Goal: Answer question/provide support: Share knowledge or assist other users

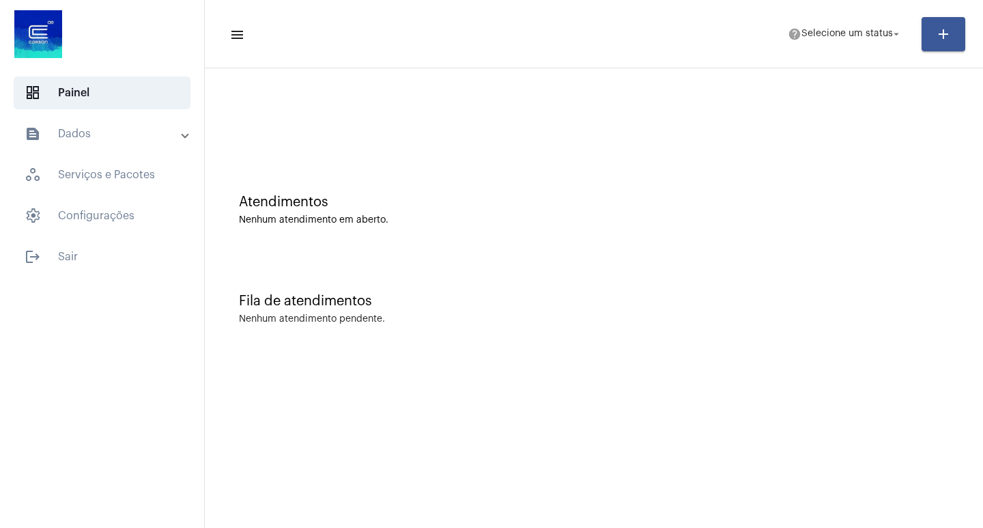
click at [879, 48] on mat-toolbar-row "menu help Selecione um status arrow_drop_down add" at bounding box center [594, 34] width 778 height 44
click at [874, 42] on span "help Selecione um status arrow_drop_down" at bounding box center [845, 33] width 115 height 25
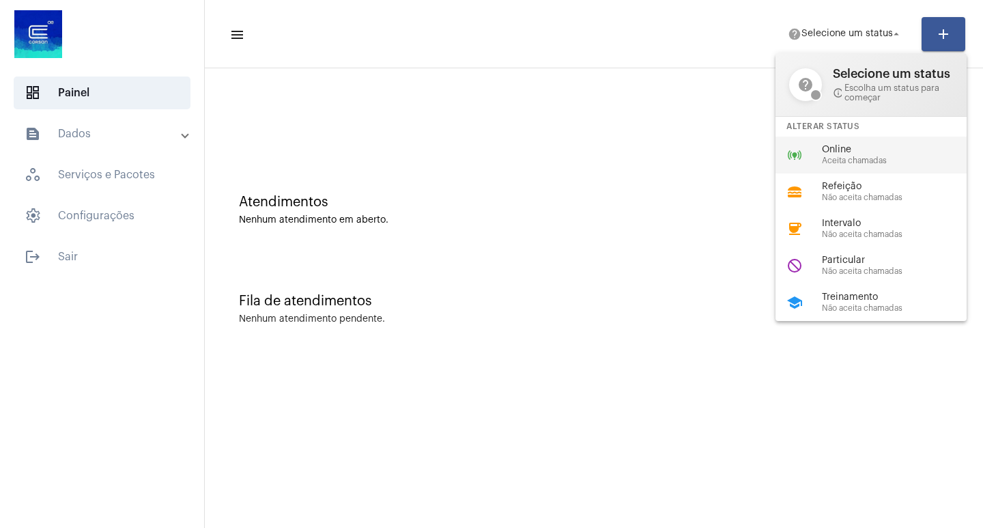
click at [858, 145] on span "Online" at bounding box center [900, 150] width 156 height 10
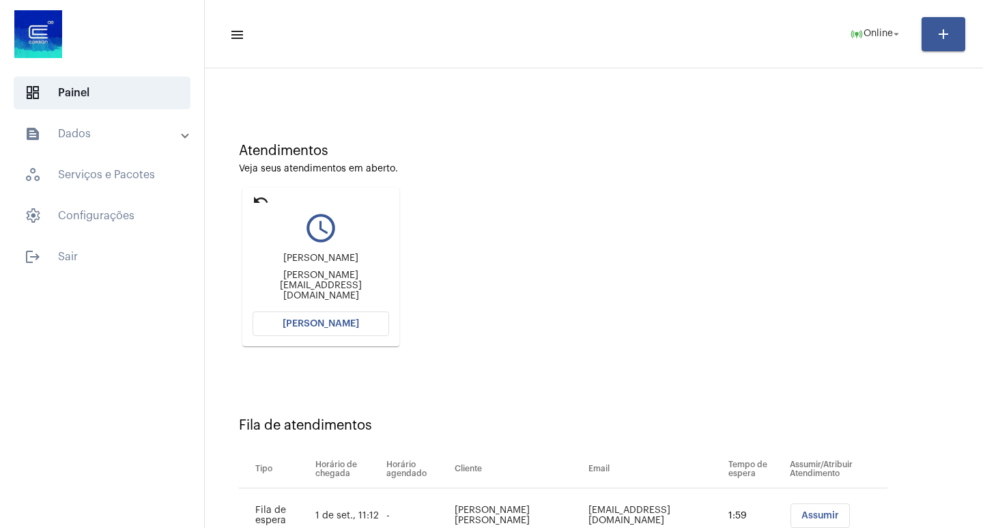
scroll to position [104, 0]
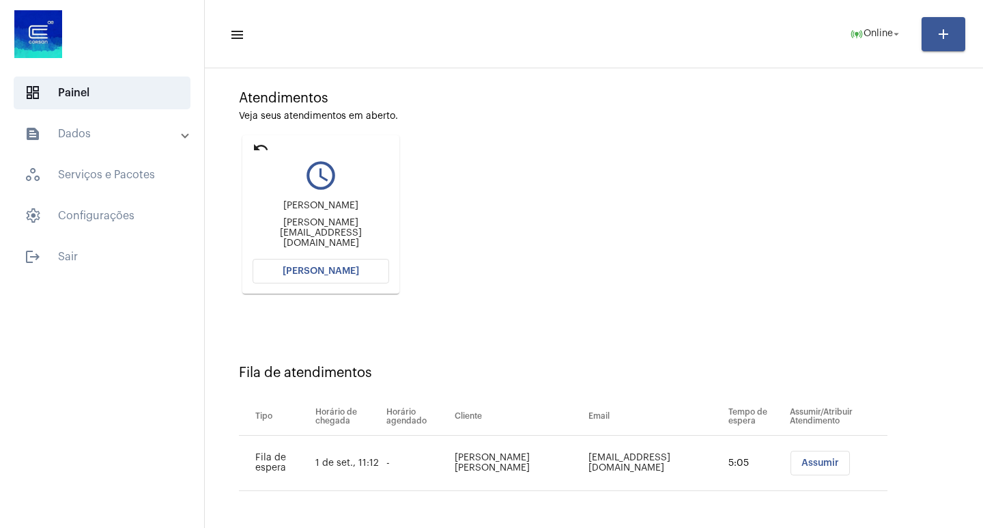
click at [356, 275] on button "[PERSON_NAME]" at bounding box center [321, 271] width 137 height 25
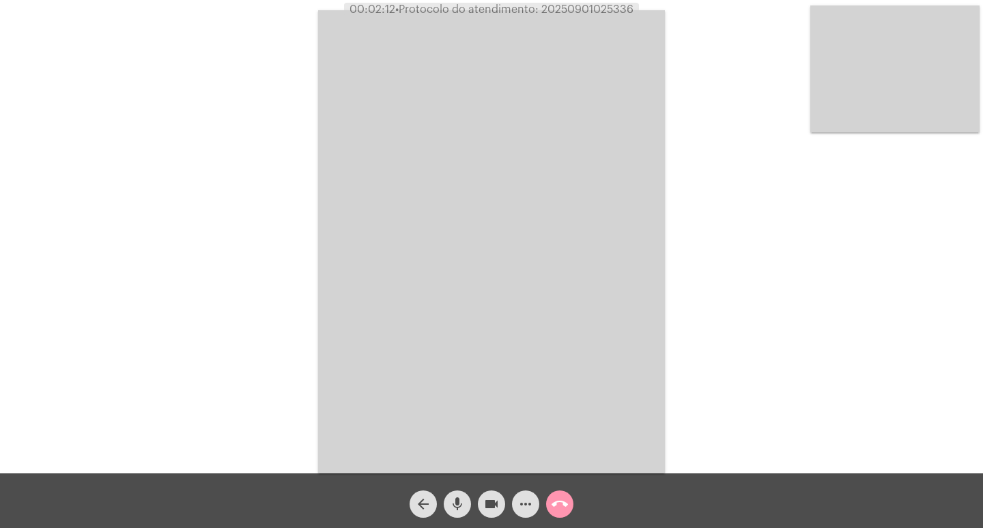
click at [496, 263] on video at bounding box center [491, 241] width 347 height 463
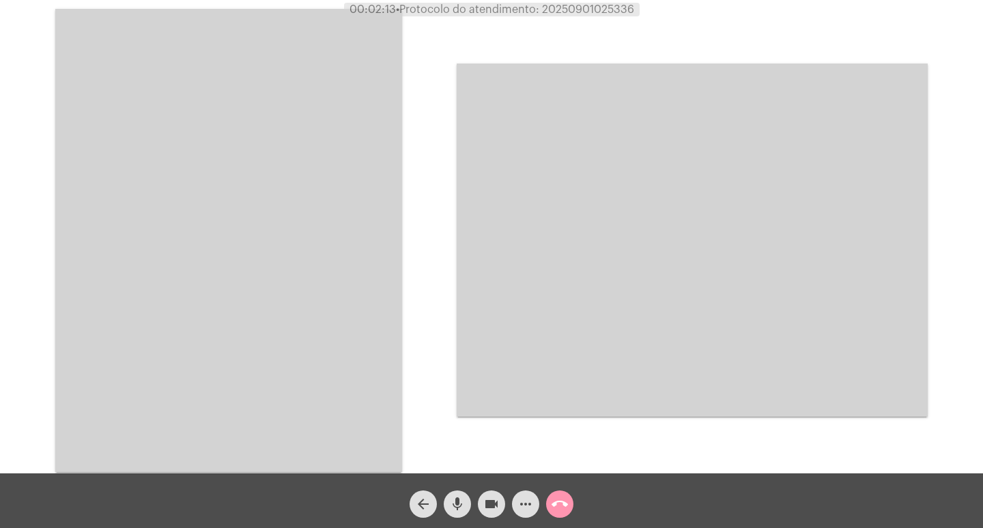
click at [318, 285] on video at bounding box center [228, 240] width 347 height 463
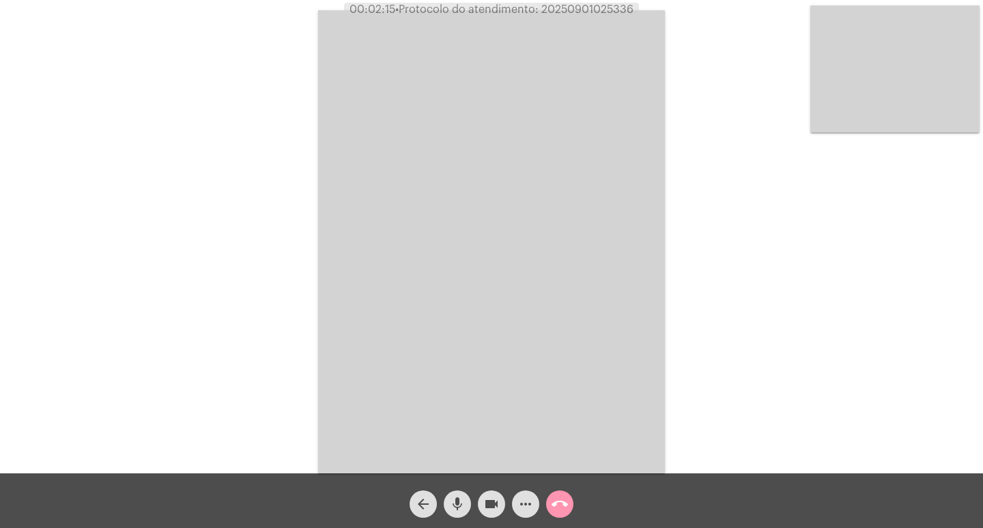
drag, startPoint x: 149, startPoint y: 79, endPoint x: 731, endPoint y: 554, distance: 751.6
click at [731, 527] on html "00:02:15 • Protocolo do atendimento: 20250901025336 Acessando Câmera e Microfon…" at bounding box center [491, 264] width 983 height 528
click at [589, 7] on span "• Protocolo do atendimento: 20250901025336" at bounding box center [516, 9] width 238 height 11
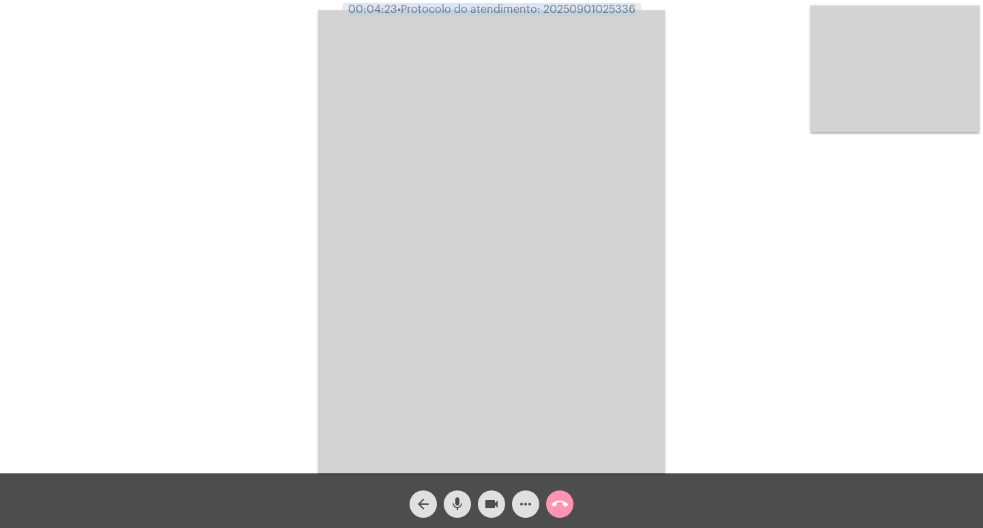
drag, startPoint x: 589, startPoint y: 7, endPoint x: 502, endPoint y: 87, distance: 117.9
click at [502, 87] on video at bounding box center [491, 241] width 347 height 463
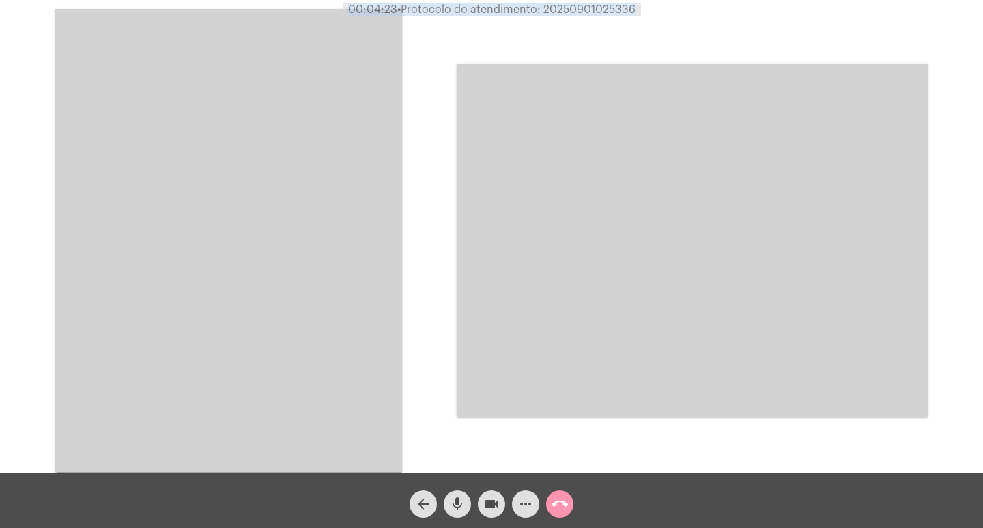
click at [279, 223] on video at bounding box center [228, 240] width 347 height 463
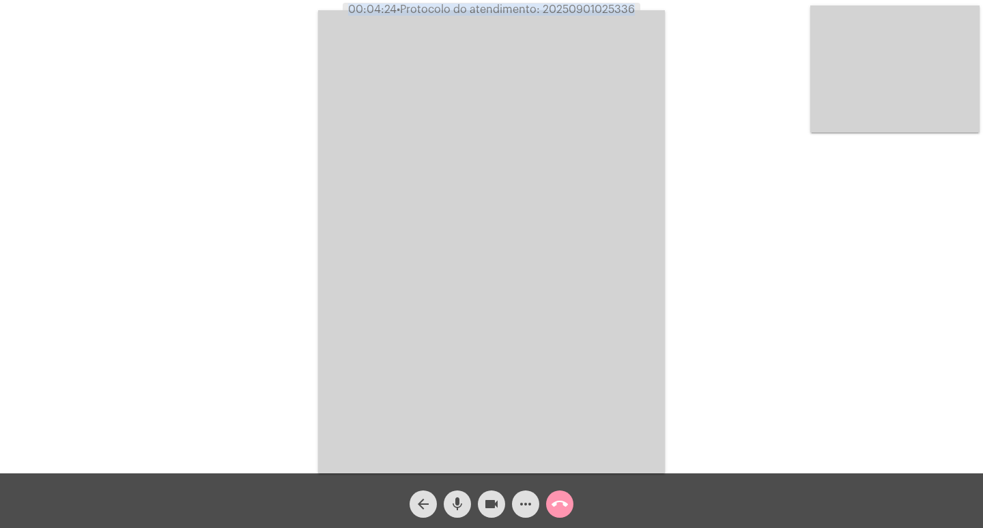
click at [279, 223] on div "Acessando Câmera e Microfone..." at bounding box center [491, 239] width 981 height 473
click at [326, 191] on video at bounding box center [491, 241] width 347 height 463
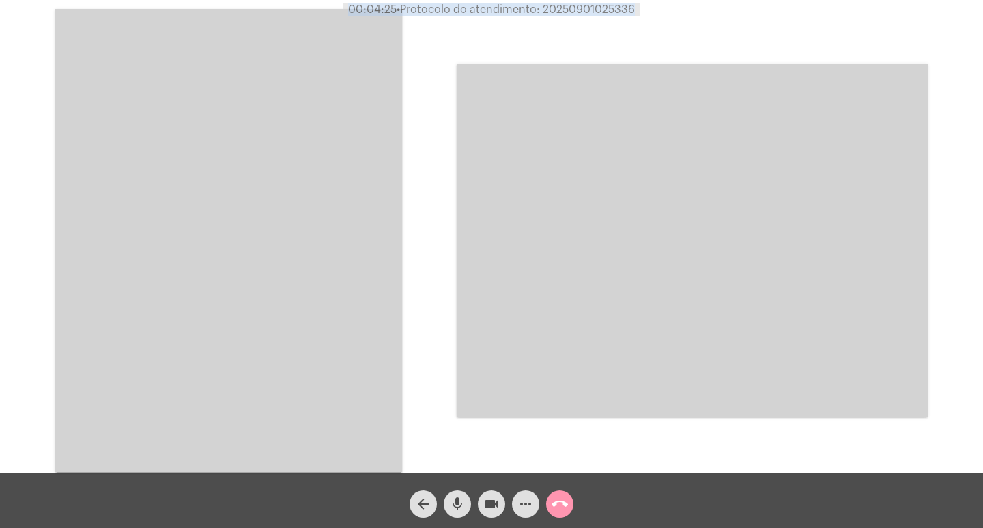
click at [357, 201] on video at bounding box center [228, 240] width 347 height 463
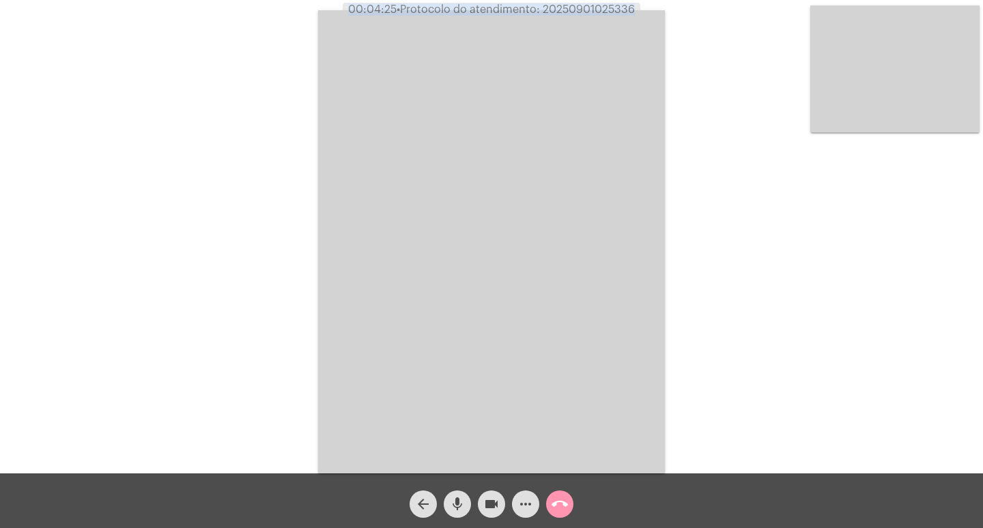
click at [357, 201] on video at bounding box center [491, 241] width 347 height 463
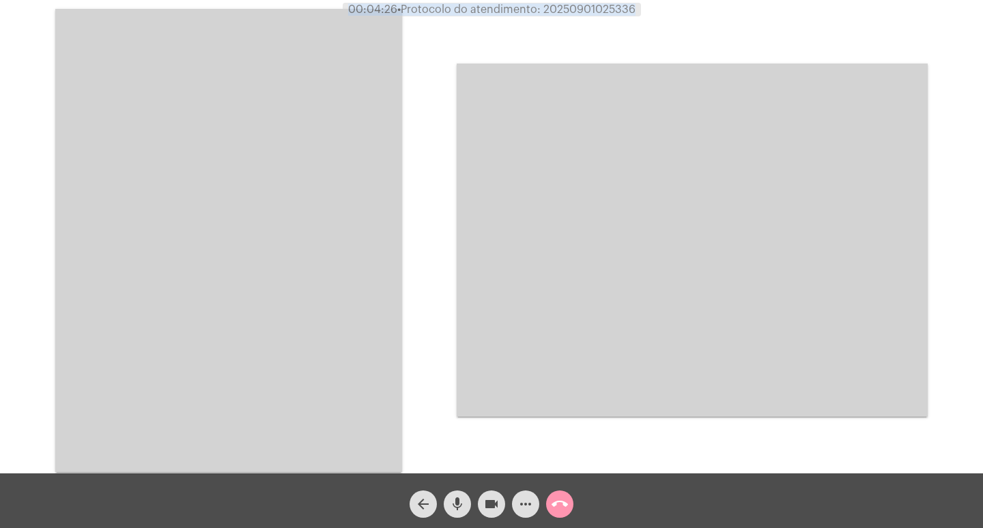
click at [625, 18] on div "Acessando Câmera e Microfone..." at bounding box center [692, 240] width 471 height 470
click at [611, 12] on span "• Protocolo do atendimento: 20250901025336" at bounding box center [516, 9] width 238 height 11
copy span "20250901025336"
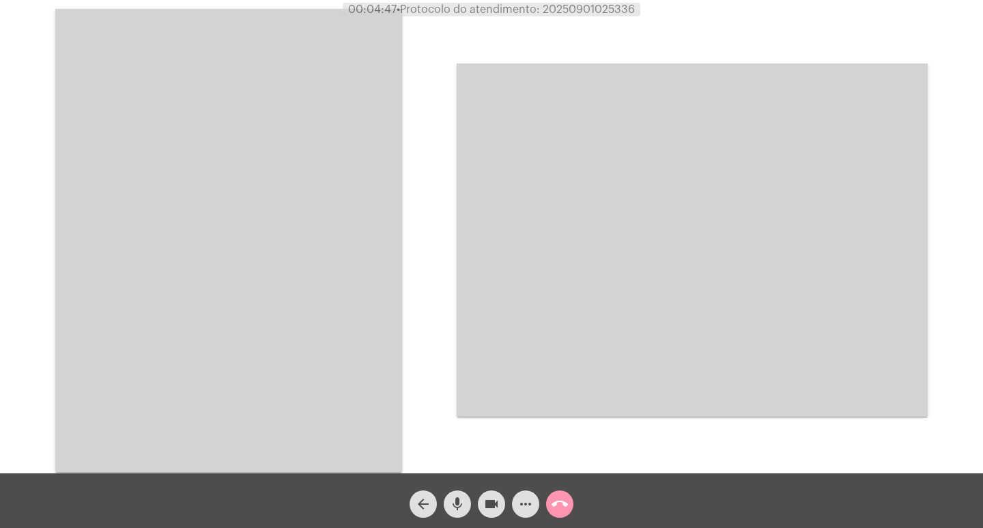
drag, startPoint x: 341, startPoint y: 169, endPoint x: 339, endPoint y: 186, distance: 17.9
click at [341, 169] on video at bounding box center [228, 240] width 347 height 463
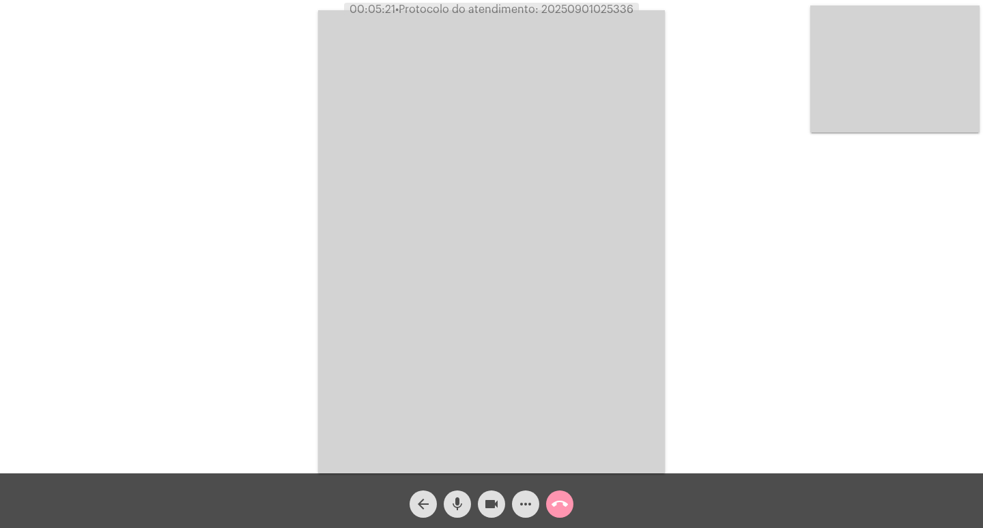
click at [568, 488] on div "call_end" at bounding box center [560, 500] width 34 height 34
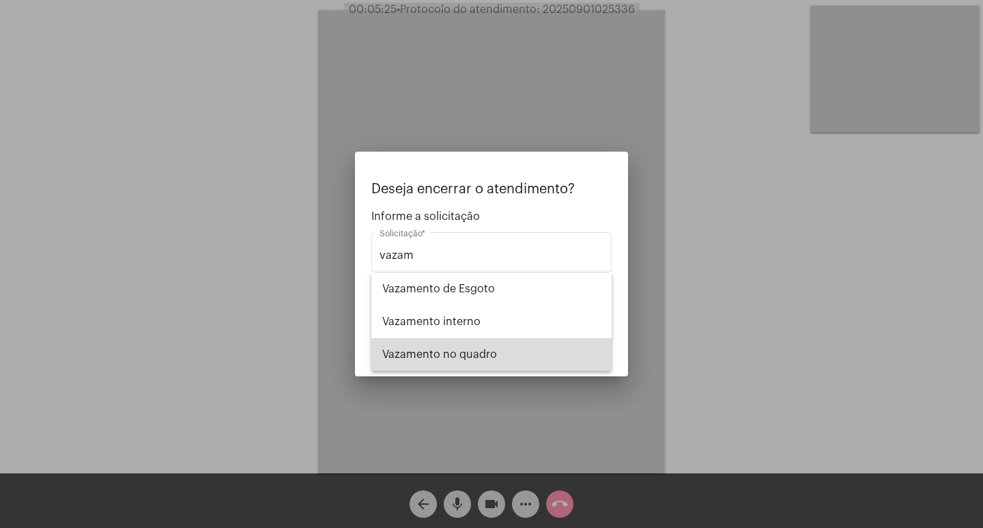
click at [549, 361] on span "Vazamento no quadro" at bounding box center [491, 354] width 218 height 33
type input "Vazamento no quadro"
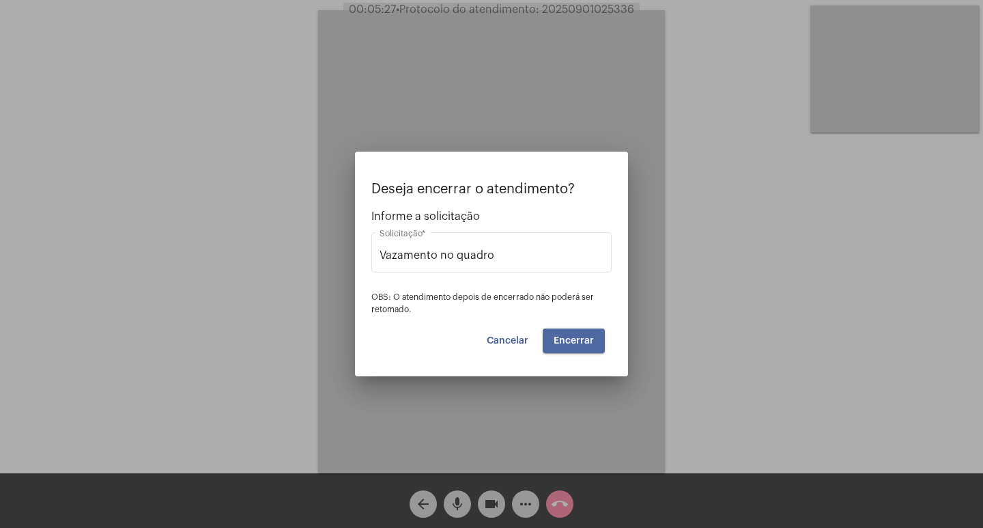
click at [583, 335] on button "Encerrar" at bounding box center [574, 340] width 62 height 25
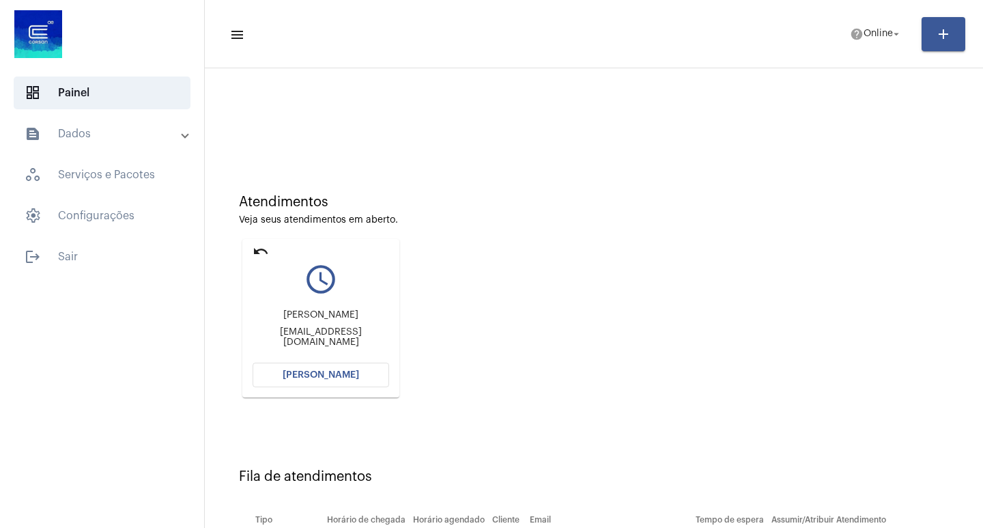
click at [343, 377] on span "[PERSON_NAME]" at bounding box center [321, 375] width 76 height 10
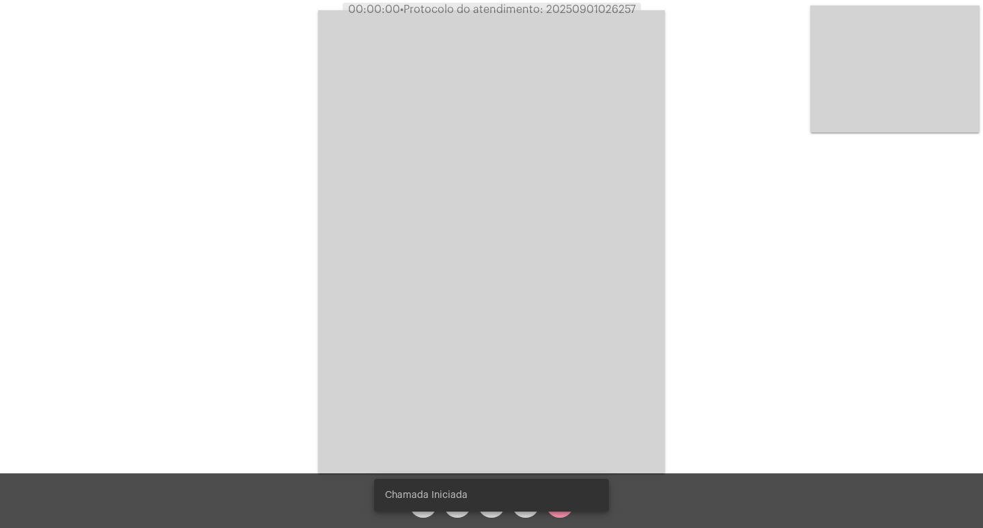
click at [296, 171] on div "Acessando Câmera e Microfone..." at bounding box center [491, 239] width 981 height 473
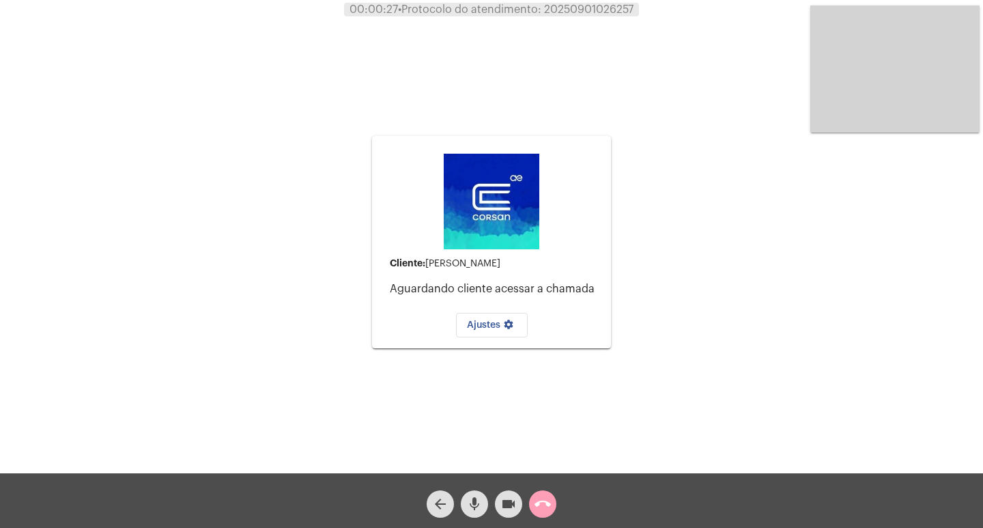
click at [531, 511] on button "call_end" at bounding box center [542, 503] width 27 height 27
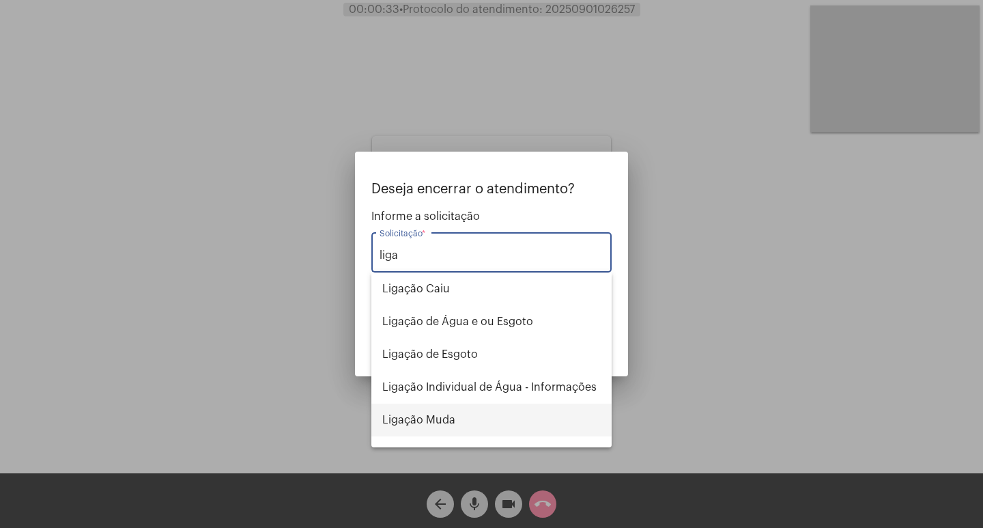
click at [444, 414] on span "Ligação Muda" at bounding box center [491, 420] width 218 height 33
type input "Ligação Muda"
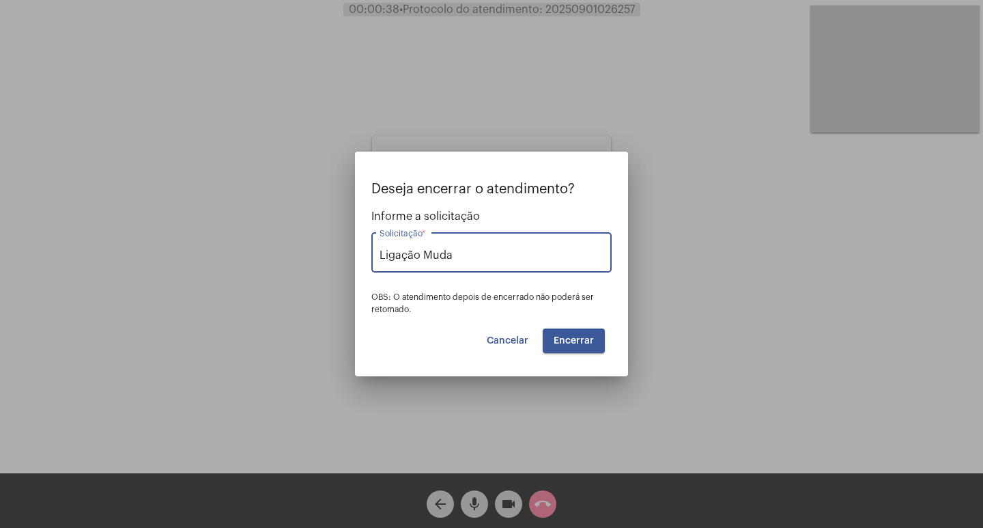
click at [582, 334] on button "Encerrar" at bounding box center [574, 340] width 62 height 25
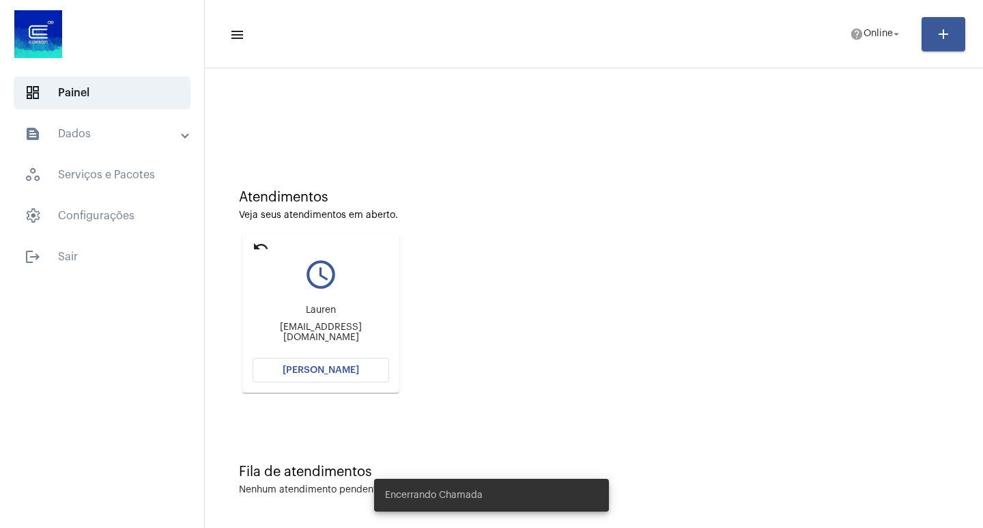
scroll to position [6, 0]
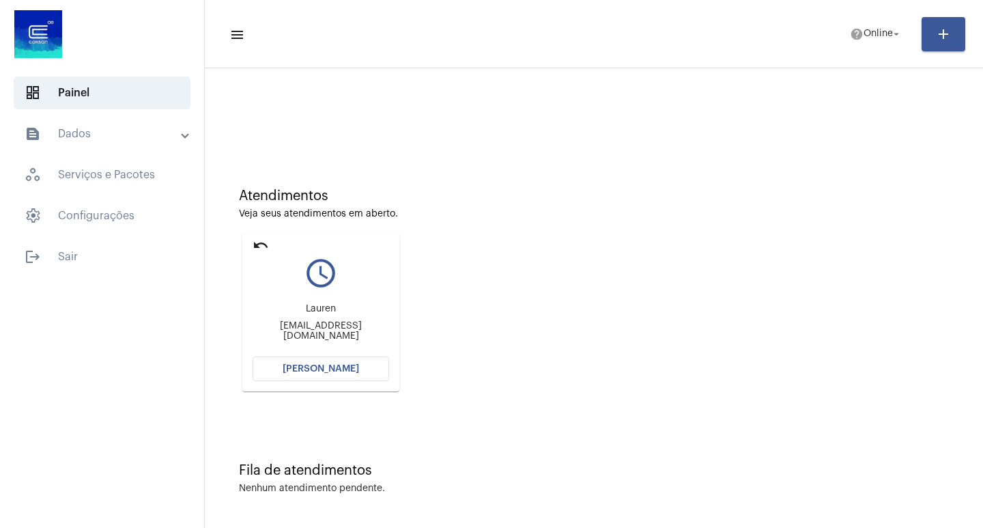
click at [350, 371] on span "[PERSON_NAME]" at bounding box center [321, 369] width 76 height 10
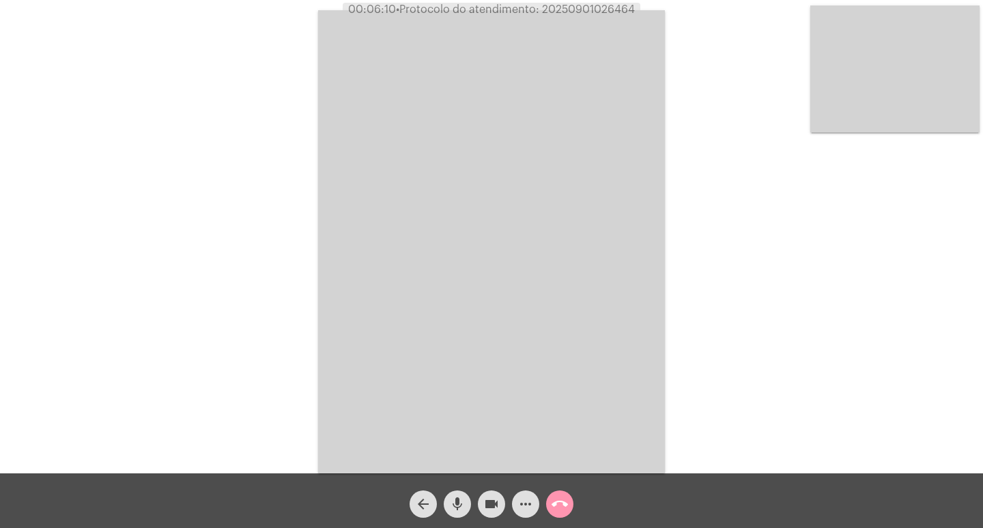
click at [597, 9] on span "• Protocolo do atendimento: 20250901026464" at bounding box center [515, 9] width 239 height 11
copy span "20250901026464"
click at [529, 490] on span "more_horiz" at bounding box center [526, 503] width 16 height 27
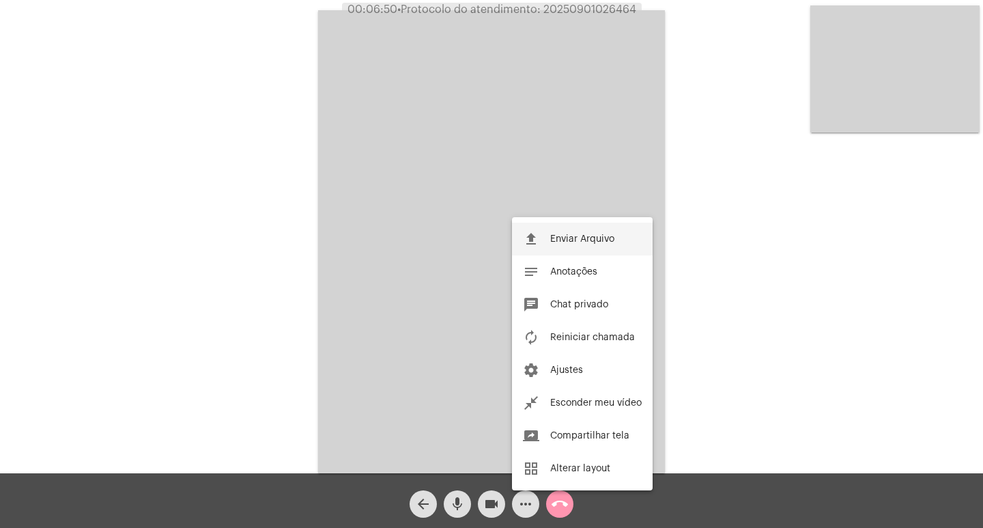
click at [616, 236] on button "file_upload Enviar Arquivo" at bounding box center [582, 239] width 141 height 33
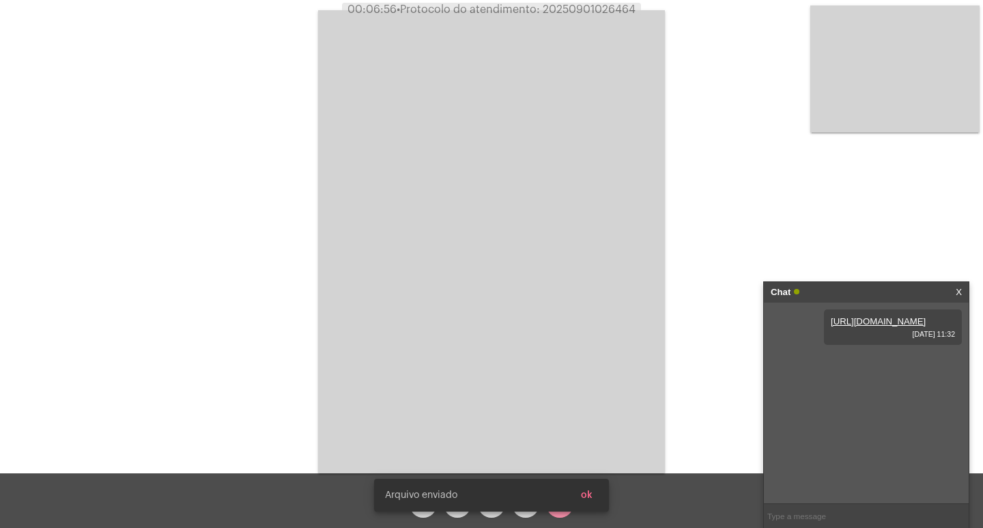
click at [583, 496] on span "ok" at bounding box center [587, 495] width 12 height 10
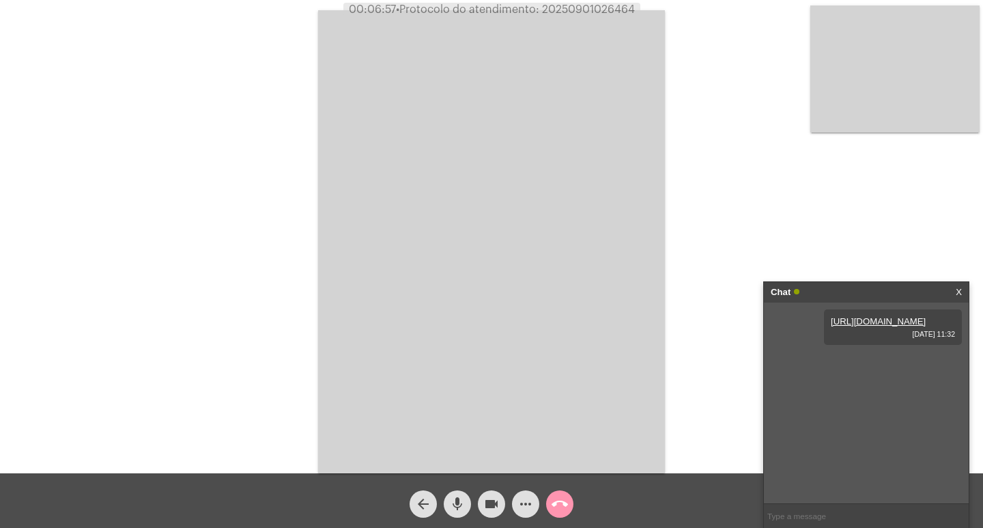
click at [524, 511] on mat-icon "more_horiz" at bounding box center [526, 504] width 16 height 16
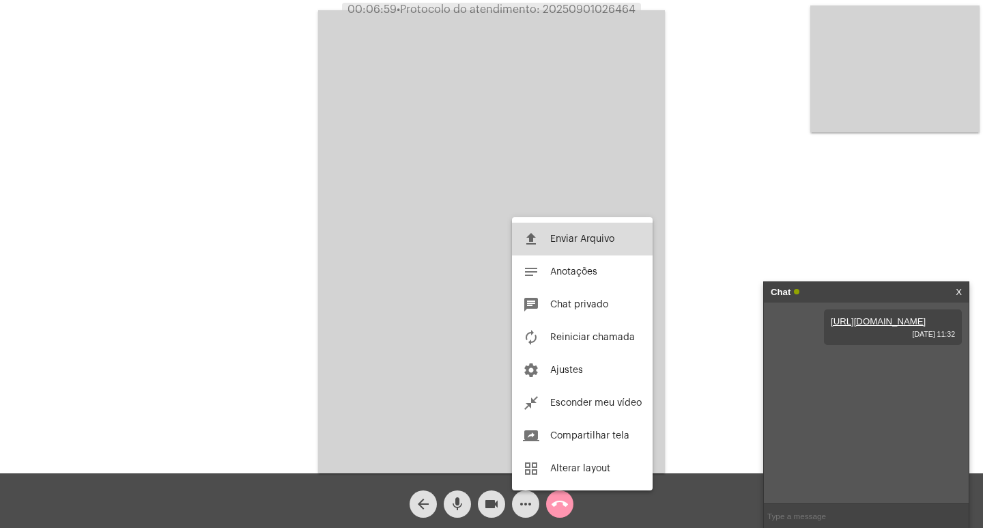
click at [558, 252] on button "file_upload Enviar Arquivo" at bounding box center [582, 239] width 141 height 33
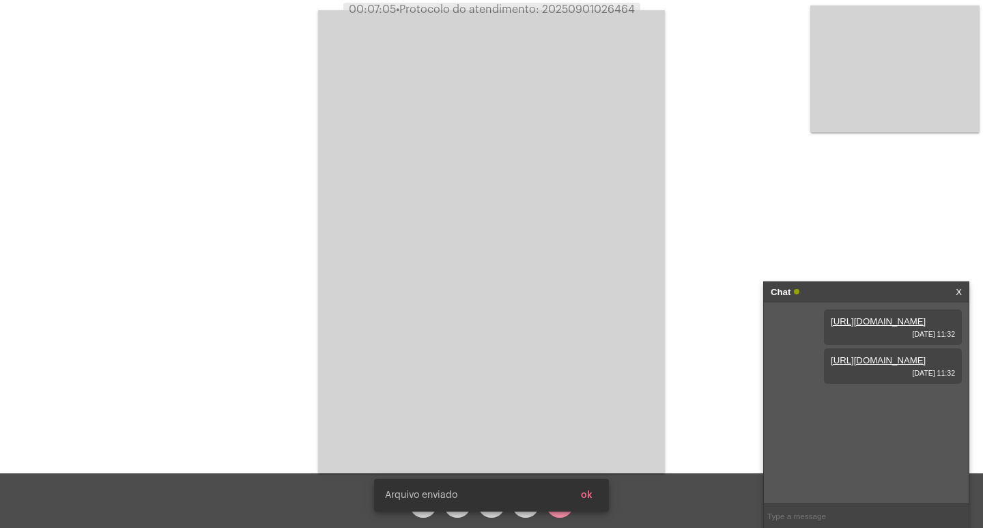
click at [592, 492] on span "ok" at bounding box center [587, 495] width 12 height 10
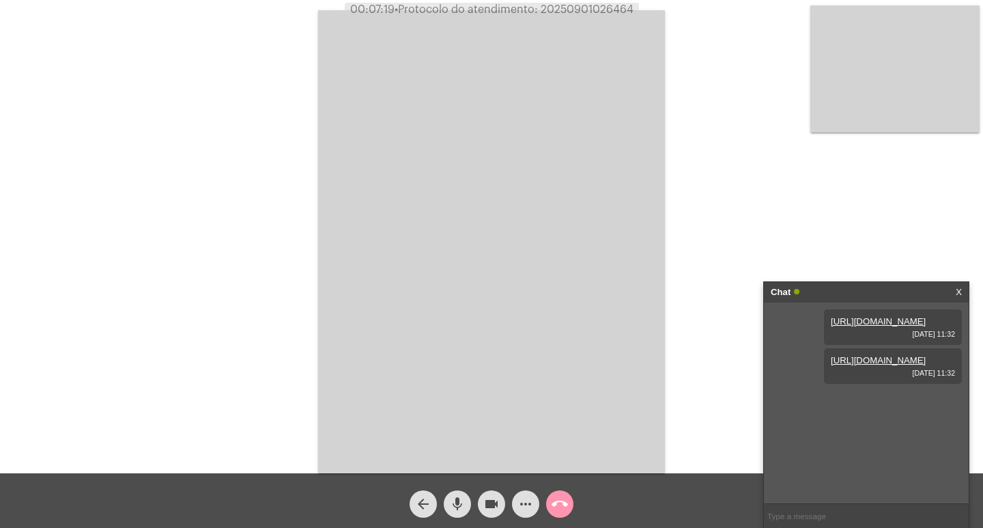
click at [636, 68] on video at bounding box center [491, 241] width 347 height 463
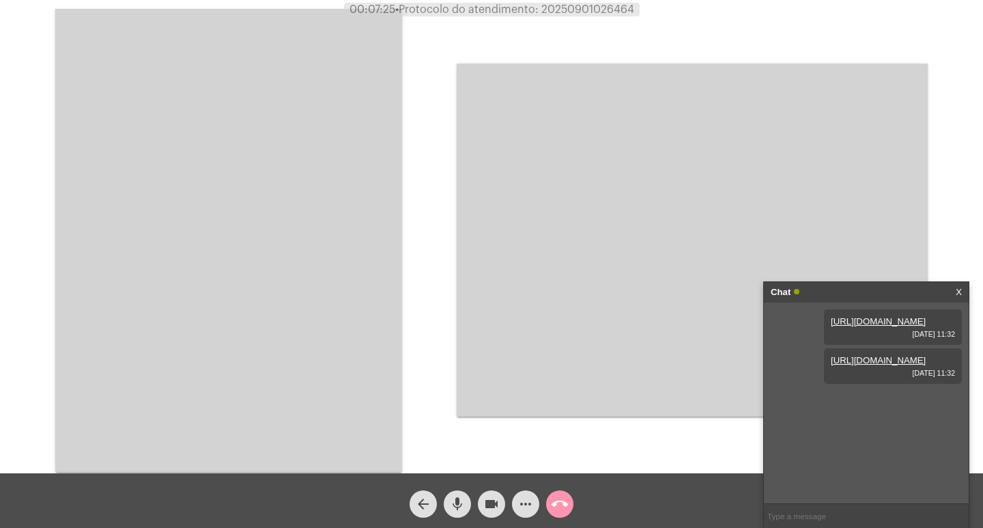
click at [312, 199] on video at bounding box center [228, 240] width 347 height 463
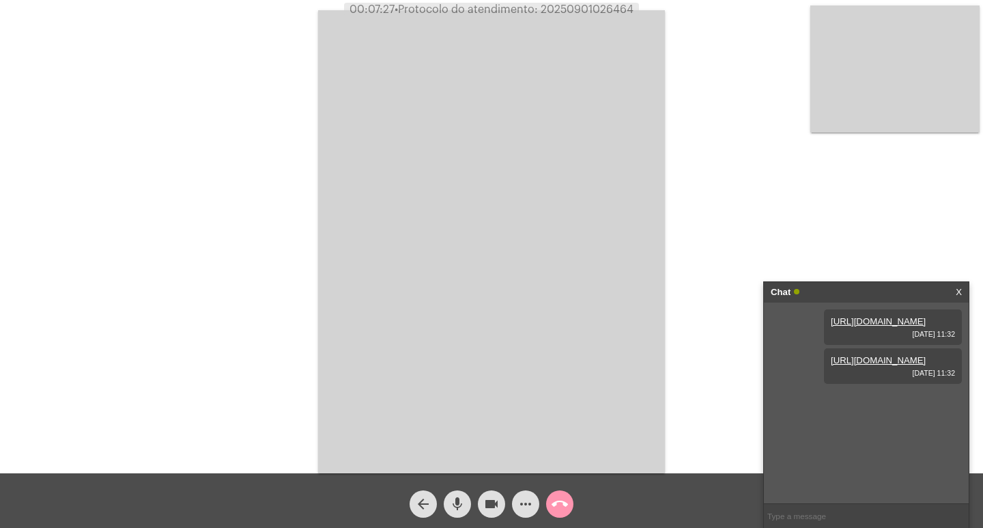
click at [566, 502] on mat-icon "call_end" at bounding box center [560, 504] width 16 height 16
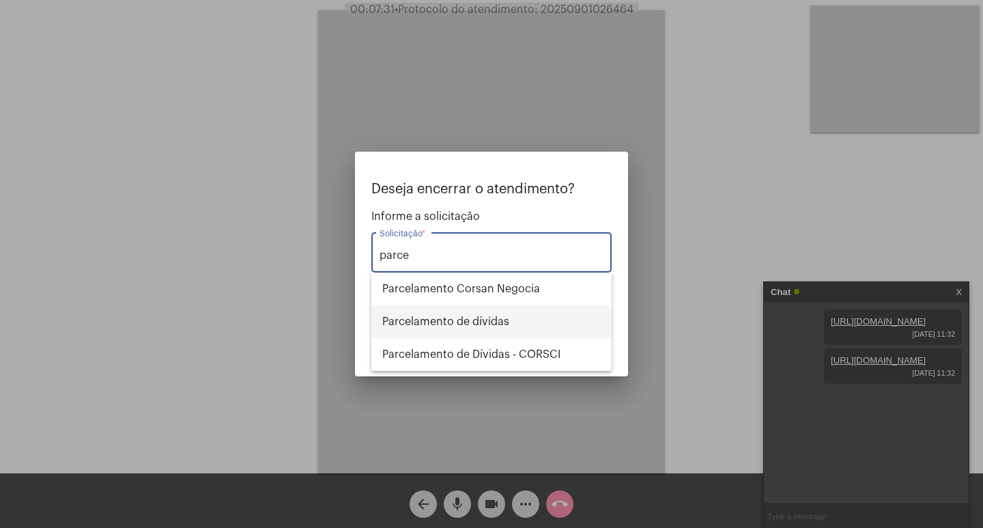
click at [438, 322] on span "Parcelamento de dívidas" at bounding box center [491, 321] width 218 height 33
type input "Parcelamento de dívidas"
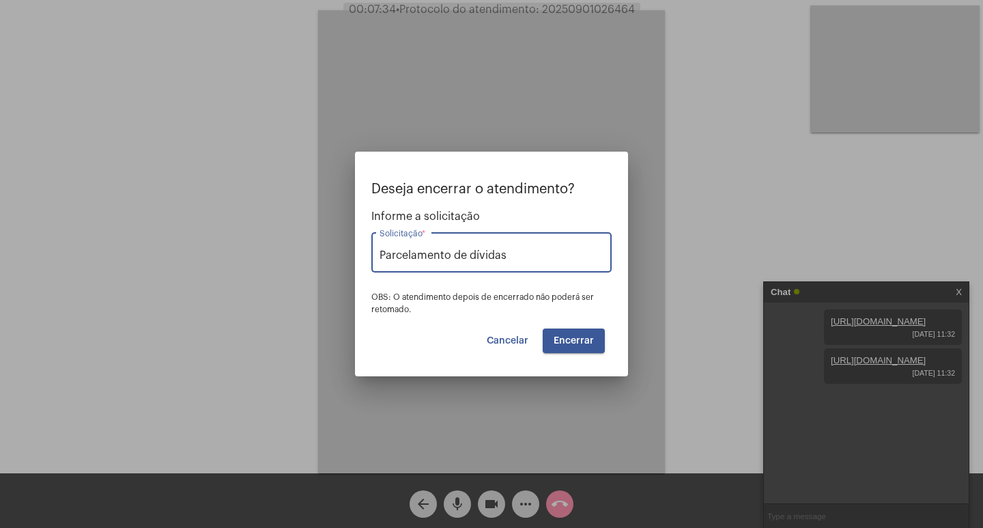
click at [580, 339] on span "Encerrar" at bounding box center [574, 341] width 40 height 10
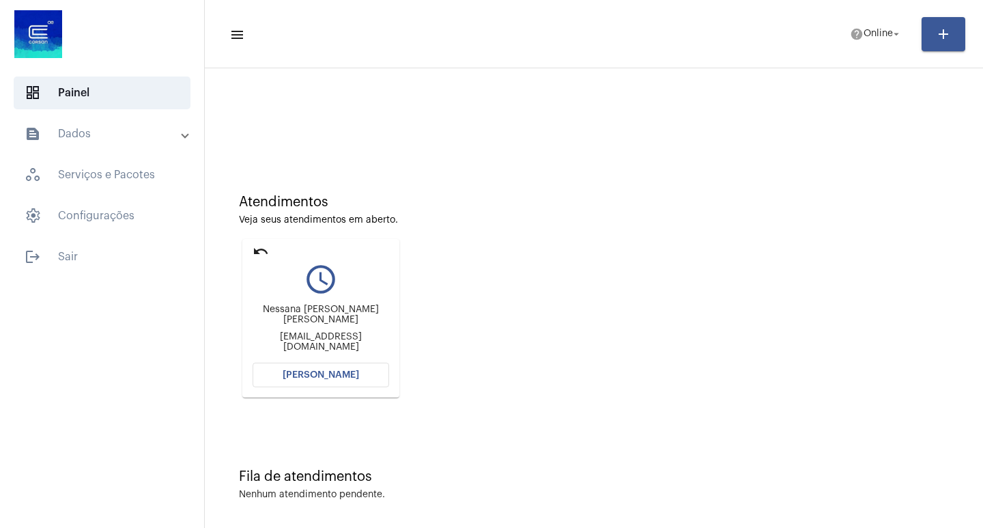
click at [355, 392] on mat-card "undo query_builder [PERSON_NAME] [PERSON_NAME] [PERSON_NAME][EMAIL_ADDRESS][DOM…" at bounding box center [320, 318] width 157 height 158
click at [360, 384] on button "[PERSON_NAME]" at bounding box center [321, 375] width 137 height 25
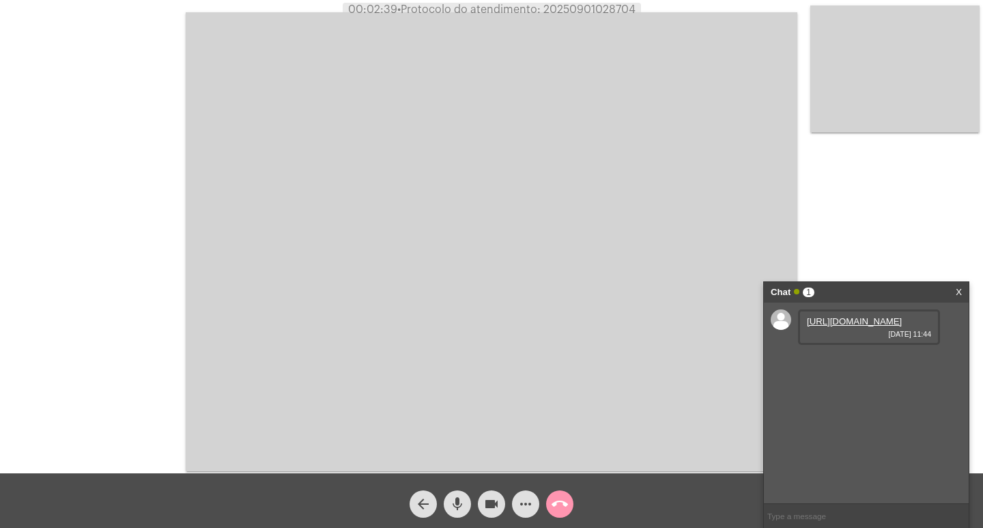
click at [850, 326] on link "[URL][DOMAIN_NAME]" at bounding box center [854, 321] width 95 height 10
click at [460, 503] on mat-icon "mic" at bounding box center [457, 504] width 16 height 16
click at [479, 500] on button "videocam" at bounding box center [491, 503] width 27 height 27
click at [476, 498] on div "videocam_off" at bounding box center [492, 500] width 34 height 34
click at [461, 499] on mat-icon "mic_off" at bounding box center [457, 504] width 16 height 16
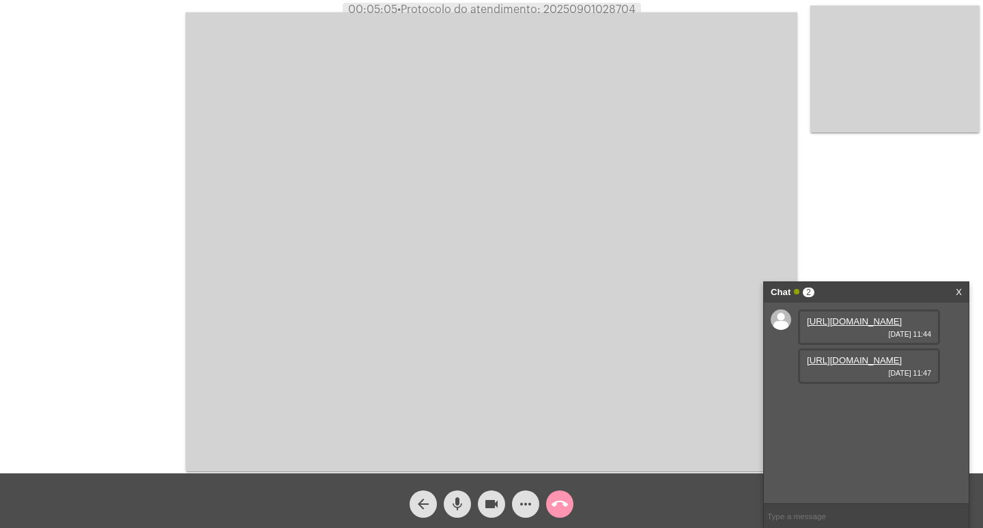
click at [855, 365] on link "[URL][DOMAIN_NAME]" at bounding box center [854, 360] width 95 height 10
click at [814, 404] on span "1708833" at bounding box center [824, 399] width 35 height 10
copy span "1708833"
click at [561, 10] on span "• Protocolo do atendimento: 20250901028704" at bounding box center [515, 9] width 238 height 11
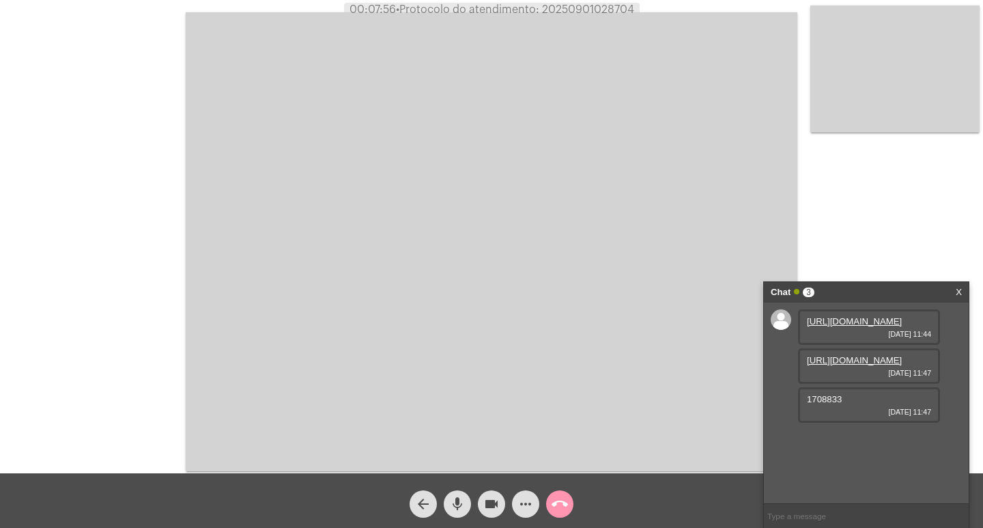
click at [561, 10] on span "• Protocolo do atendimento: 20250901028704" at bounding box center [515, 9] width 238 height 11
copy span "20250901028704"
click at [967, 296] on div "Chat 3 X" at bounding box center [866, 292] width 205 height 20
click at [956, 290] on link "X" at bounding box center [959, 292] width 6 height 20
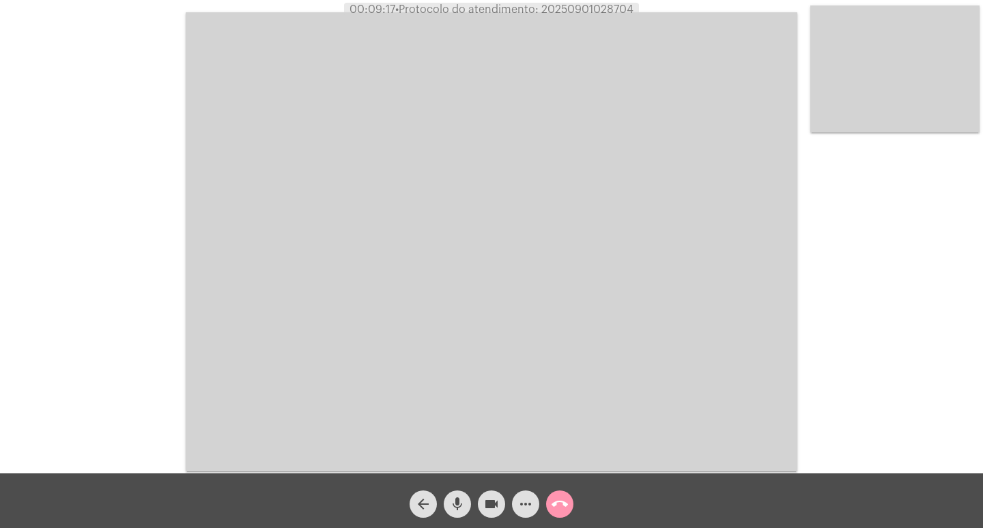
click at [91, 189] on div "Acessando Câmera e Microfone..." at bounding box center [491, 239] width 981 height 473
click at [566, 505] on mat-icon "call_end" at bounding box center [560, 504] width 16 height 16
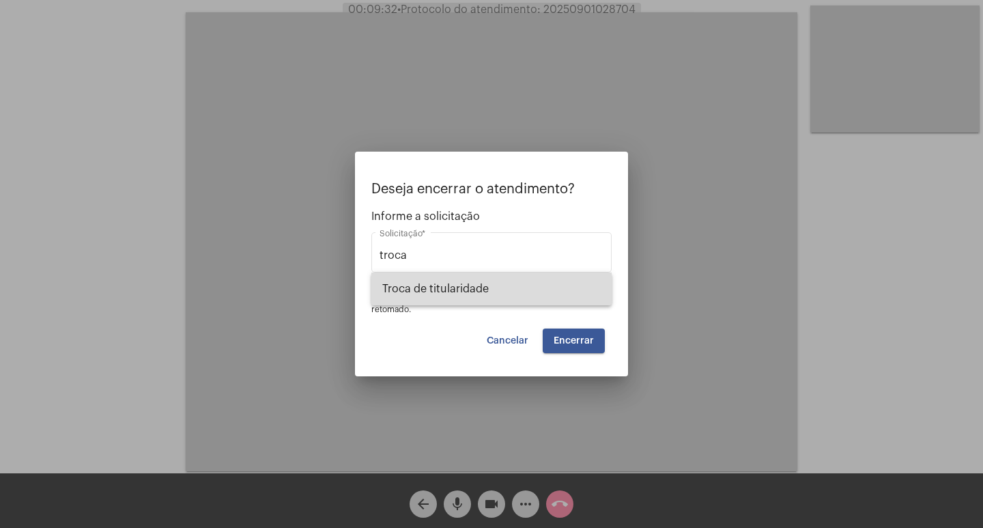
click at [508, 296] on span "Troca de titularidade" at bounding box center [491, 288] width 218 height 33
type input "Troca de titularidade"
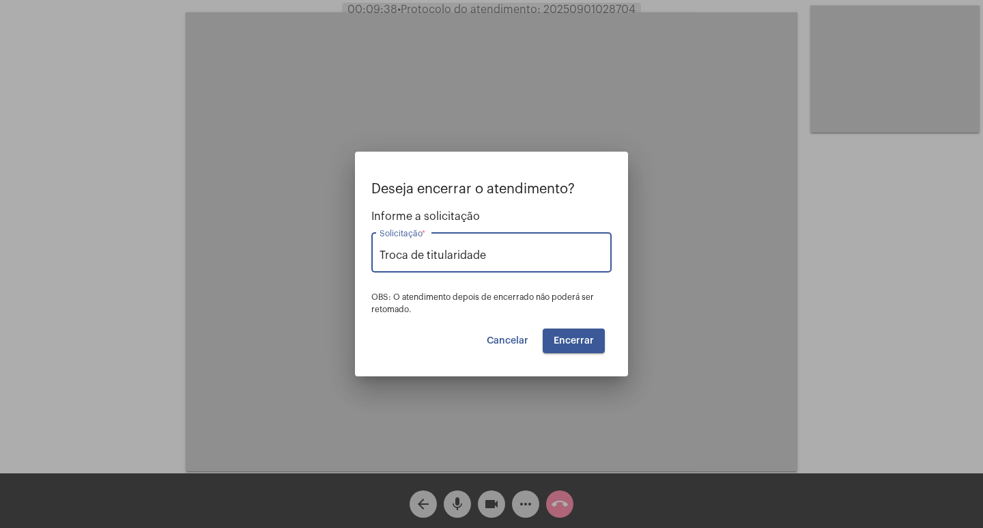
click at [556, 339] on span "Encerrar" at bounding box center [574, 341] width 40 height 10
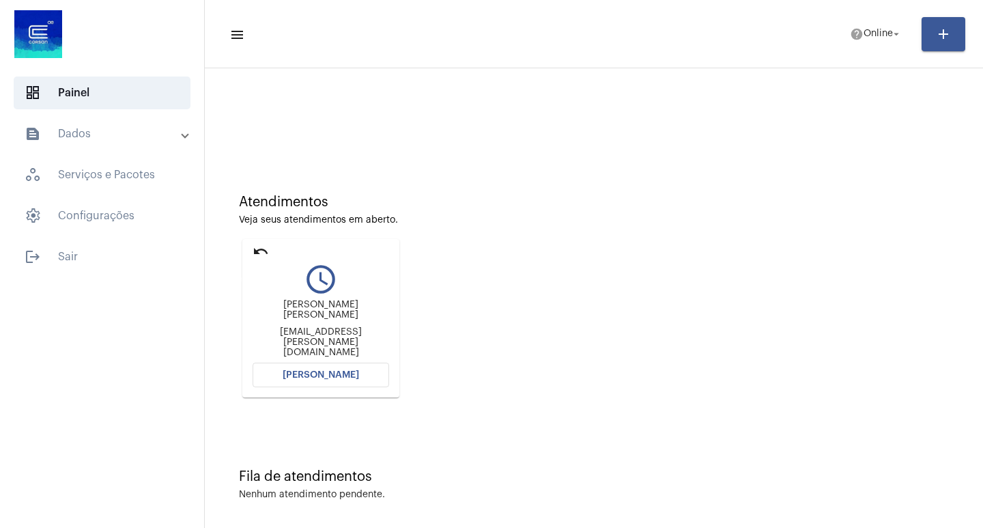
click at [259, 253] on mat-icon "undo" at bounding box center [261, 251] width 16 height 16
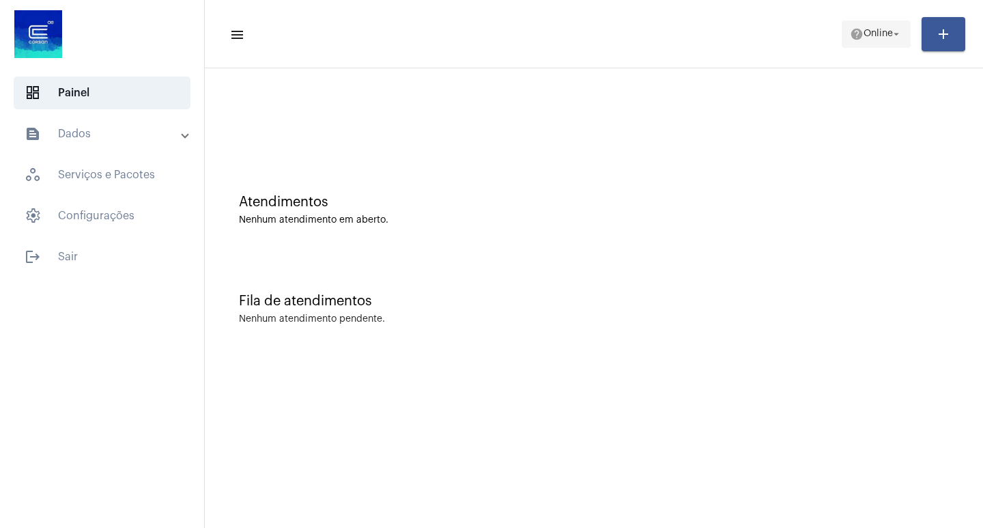
click at [894, 34] on mat-icon "arrow_drop_down" at bounding box center [896, 34] width 12 height 12
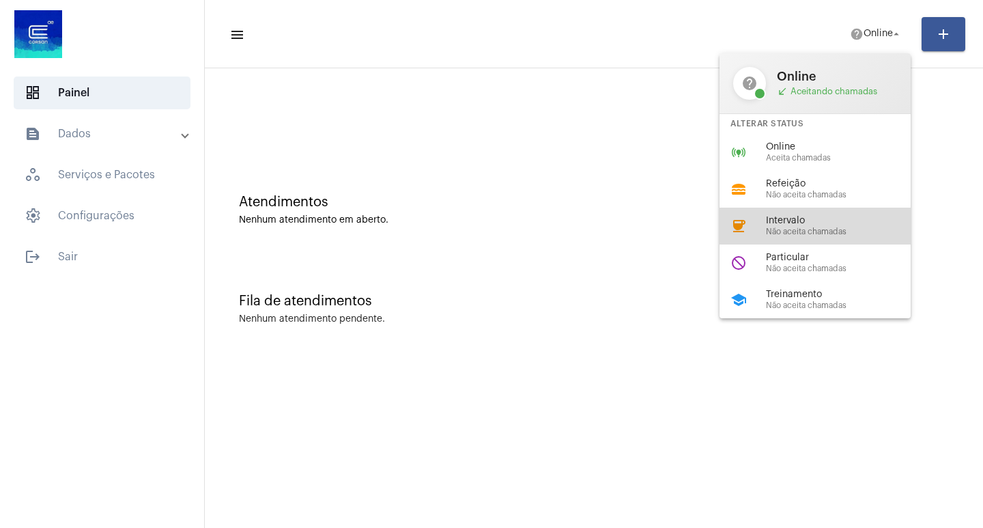
click at [863, 221] on span "Intervalo" at bounding box center [844, 221] width 156 height 10
